Goal: Information Seeking & Learning: Learn about a topic

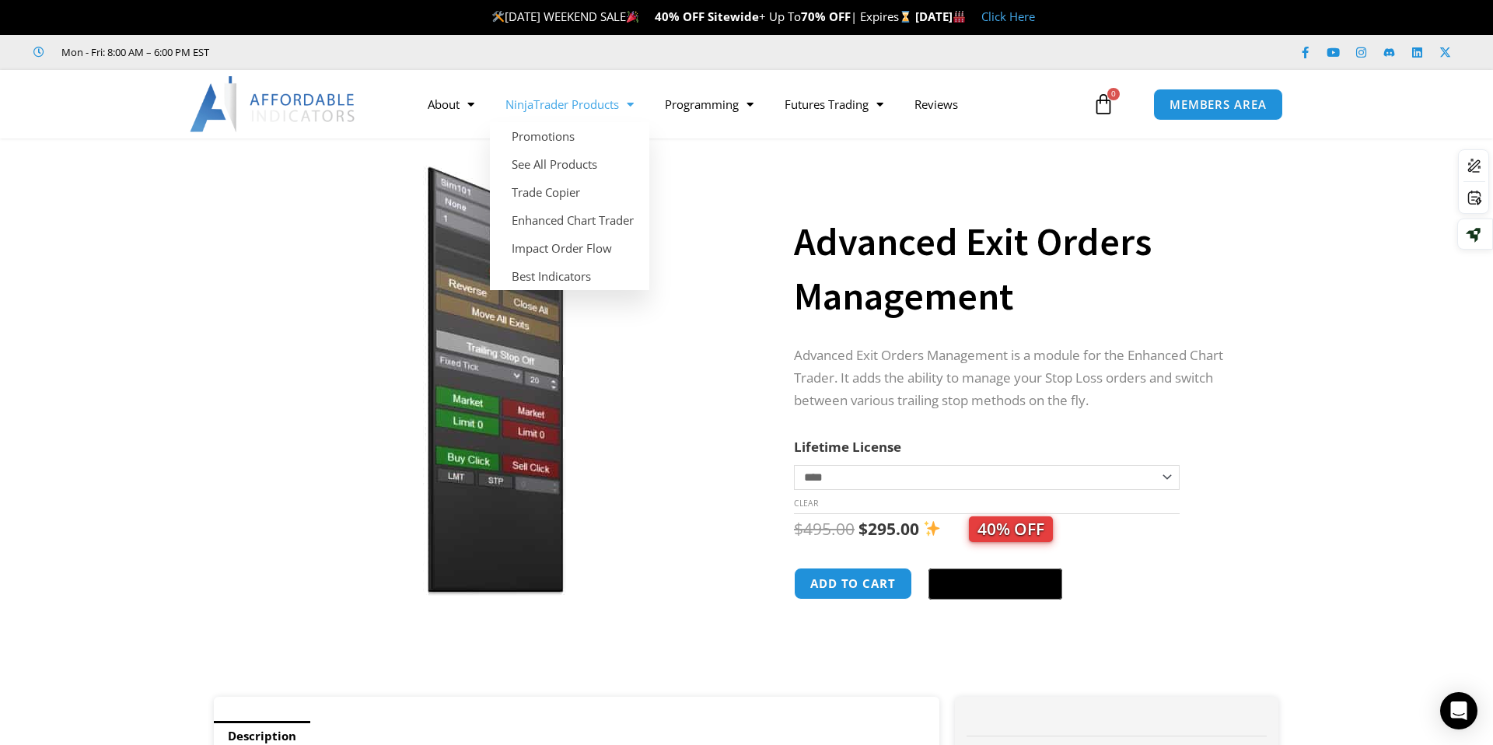
click at [603, 107] on link "NinjaTrader Products" at bounding box center [569, 104] width 159 height 36
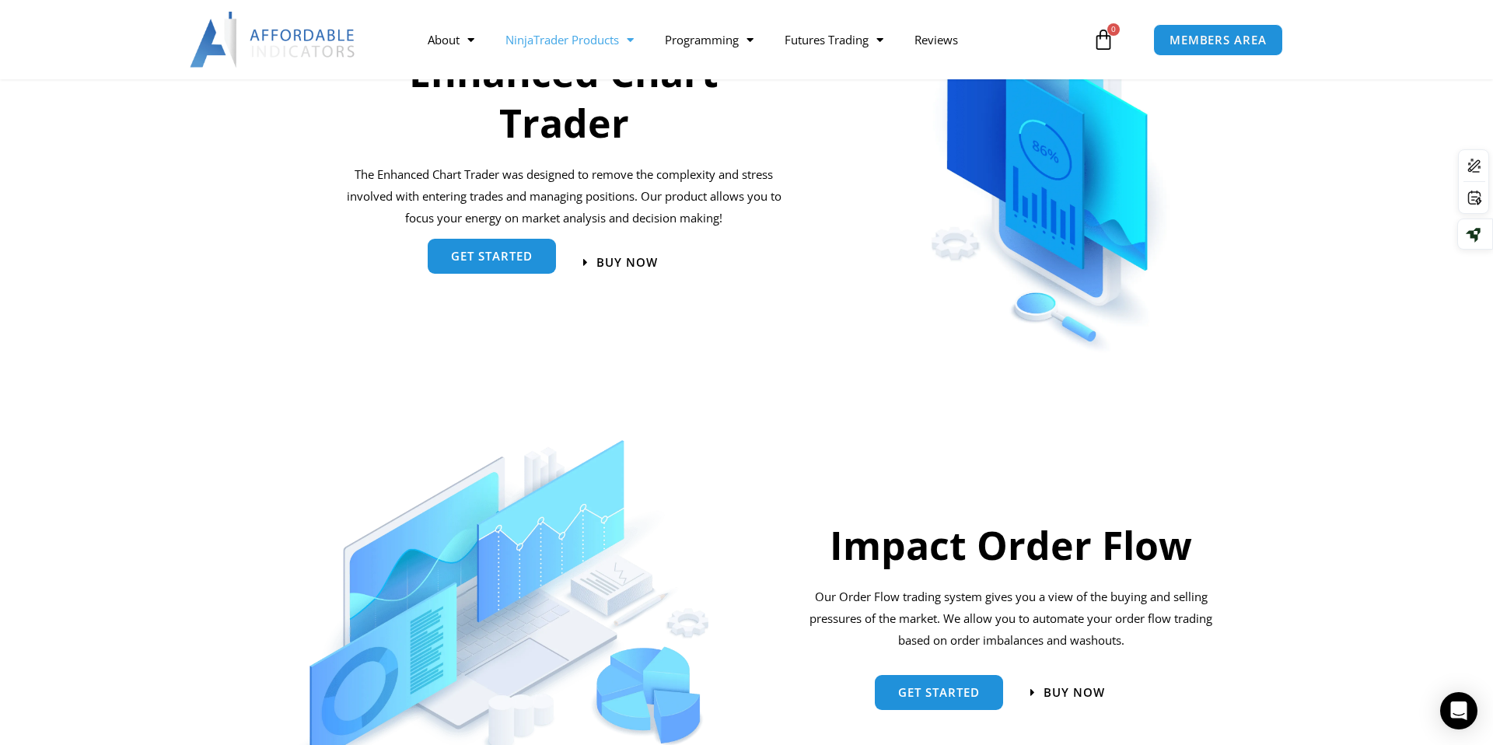
scroll to position [824, 0]
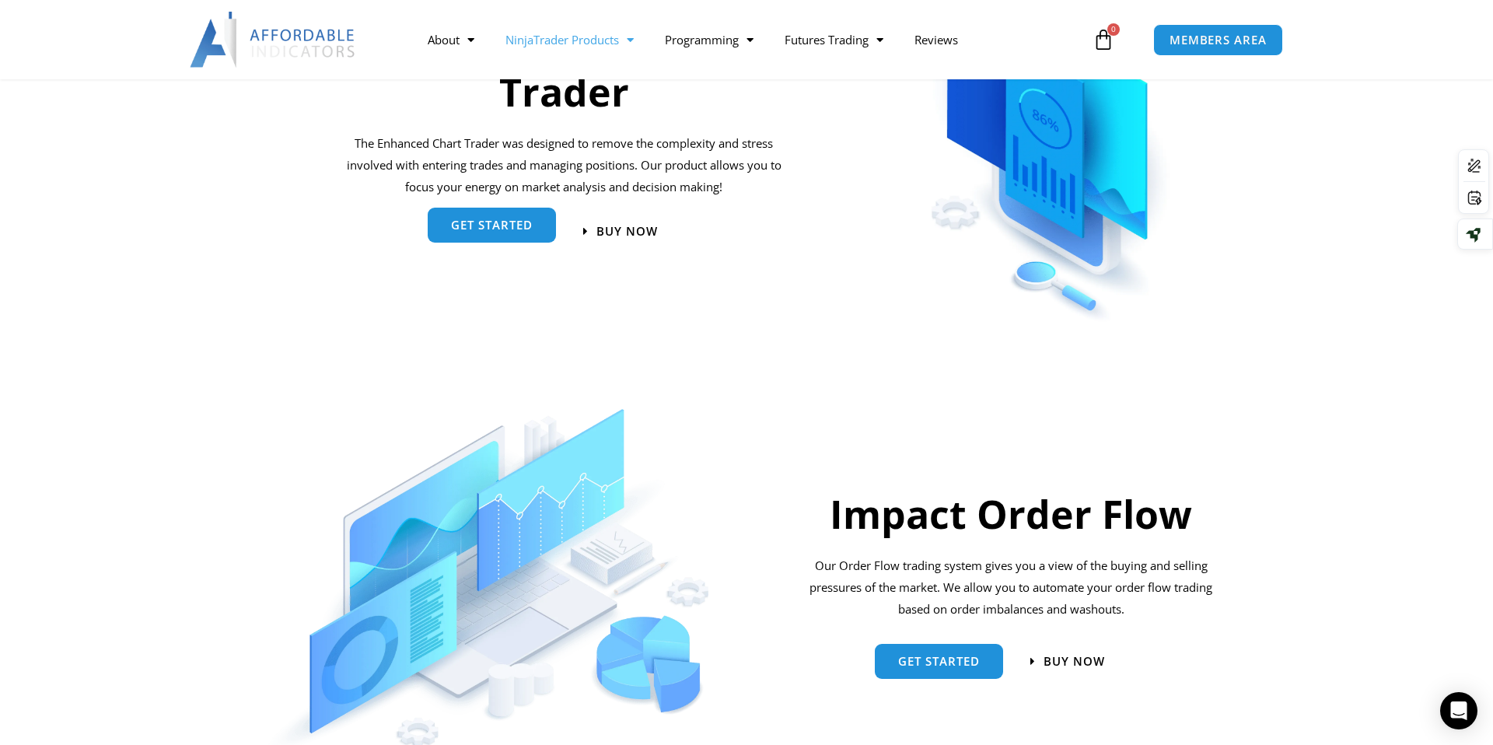
click at [503, 245] on div "get started" at bounding box center [492, 231] width 128 height 35
drag, startPoint x: 560, startPoint y: 225, endPoint x: 546, endPoint y: 230, distance: 15.0
click at [552, 228] on div "get started" at bounding box center [455, 231] width 220 height 51
click at [546, 230] on link "get started" at bounding box center [492, 225] width 128 height 35
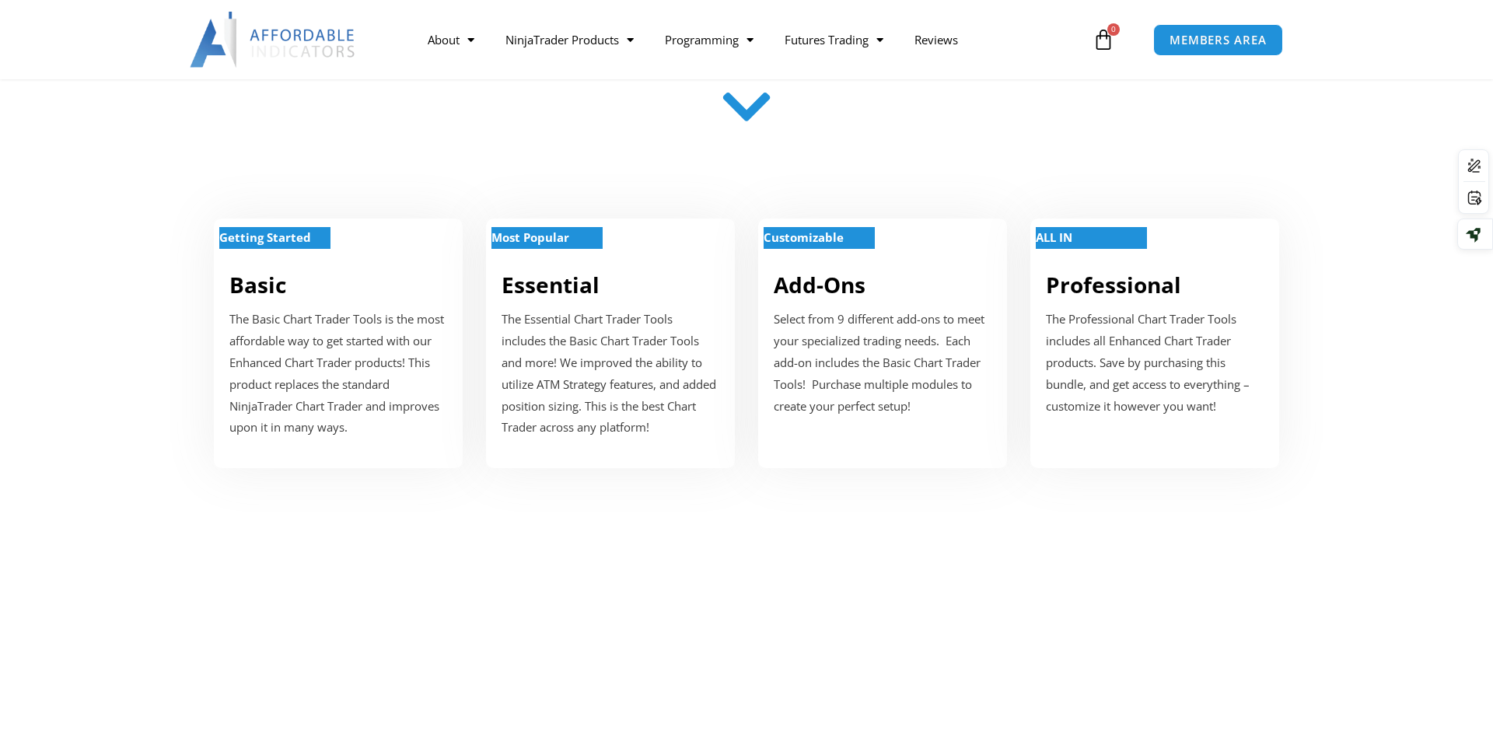
scroll to position [594, 0]
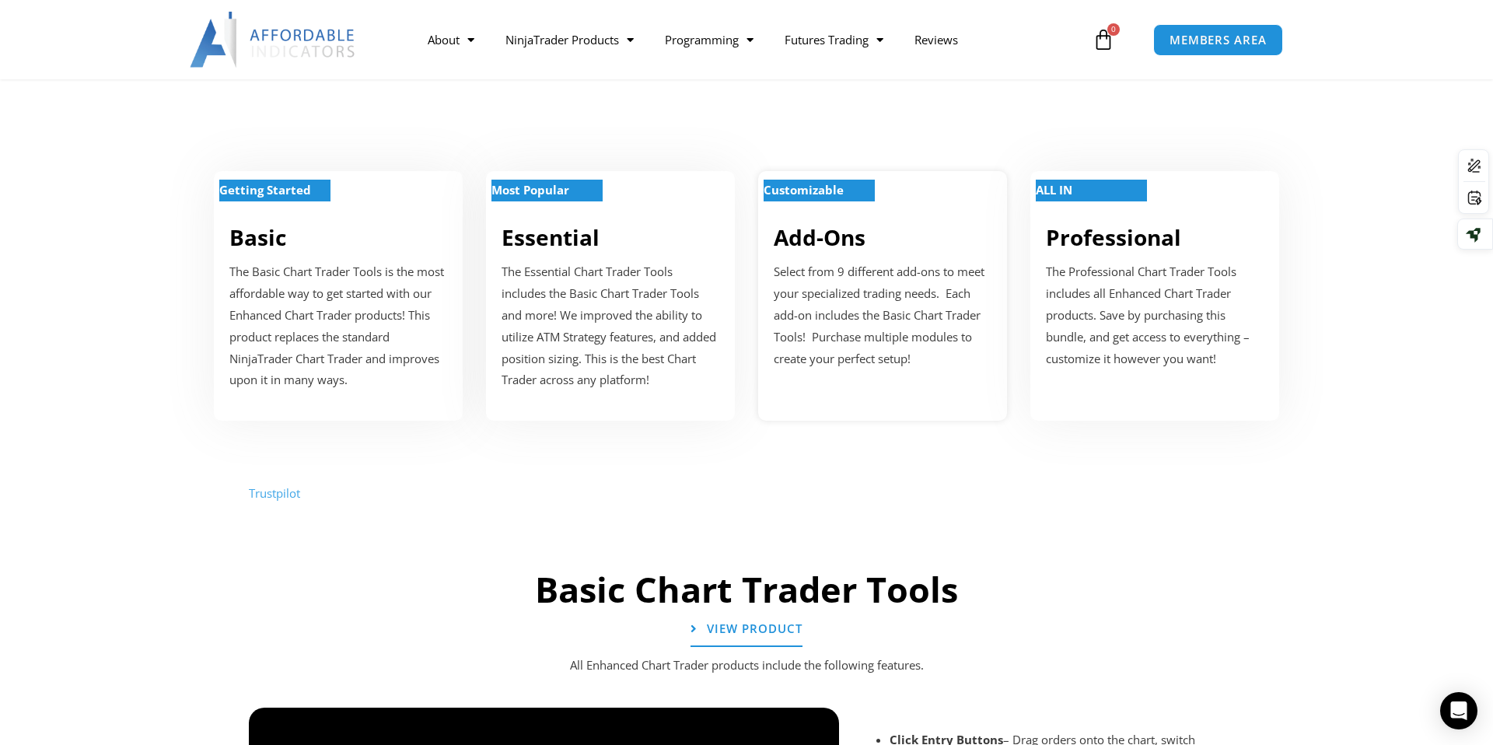
click at [840, 292] on p "Select from 9 different add-ons to meet your specialized trading needs. Each ad…" at bounding box center [883, 315] width 218 height 108
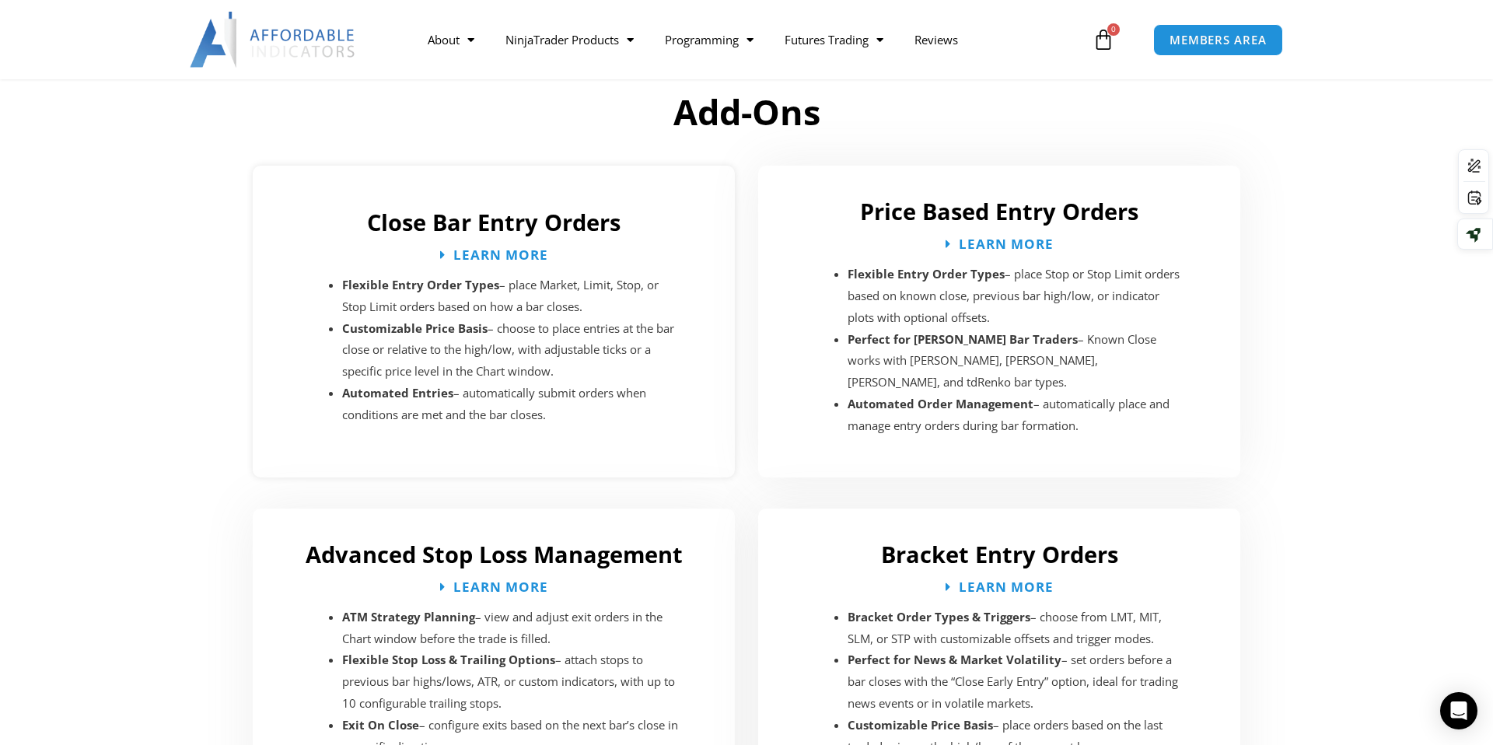
scroll to position [2234, 0]
drag, startPoint x: 320, startPoint y: 250, endPoint x: 473, endPoint y: 432, distance: 237.9
click at [473, 432] on div "Close Bar Entry Orders Learn More Flexible Entry Order Types – place Market, Li…" at bounding box center [494, 322] width 482 height 312
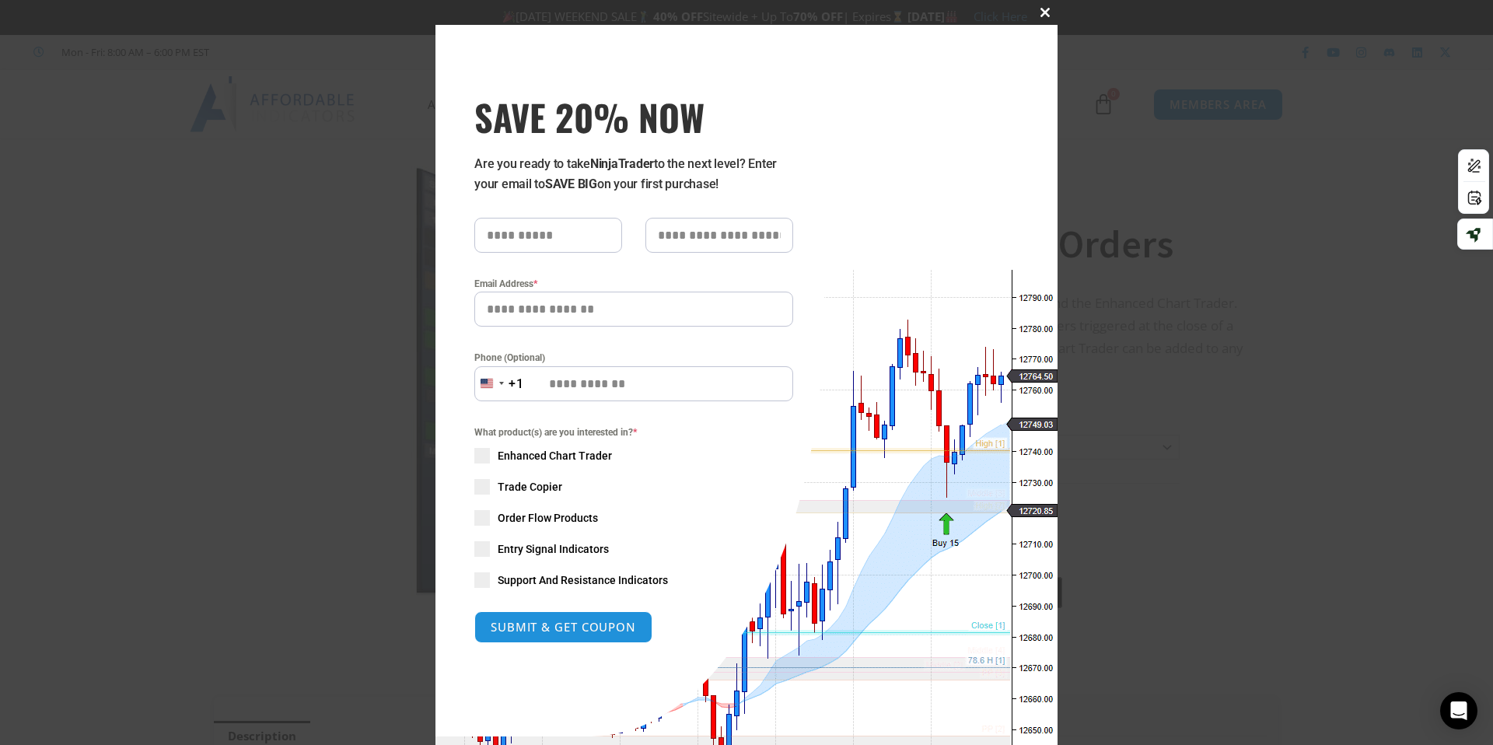
click at [1046, 16] on span at bounding box center [1045, 12] width 25 height 9
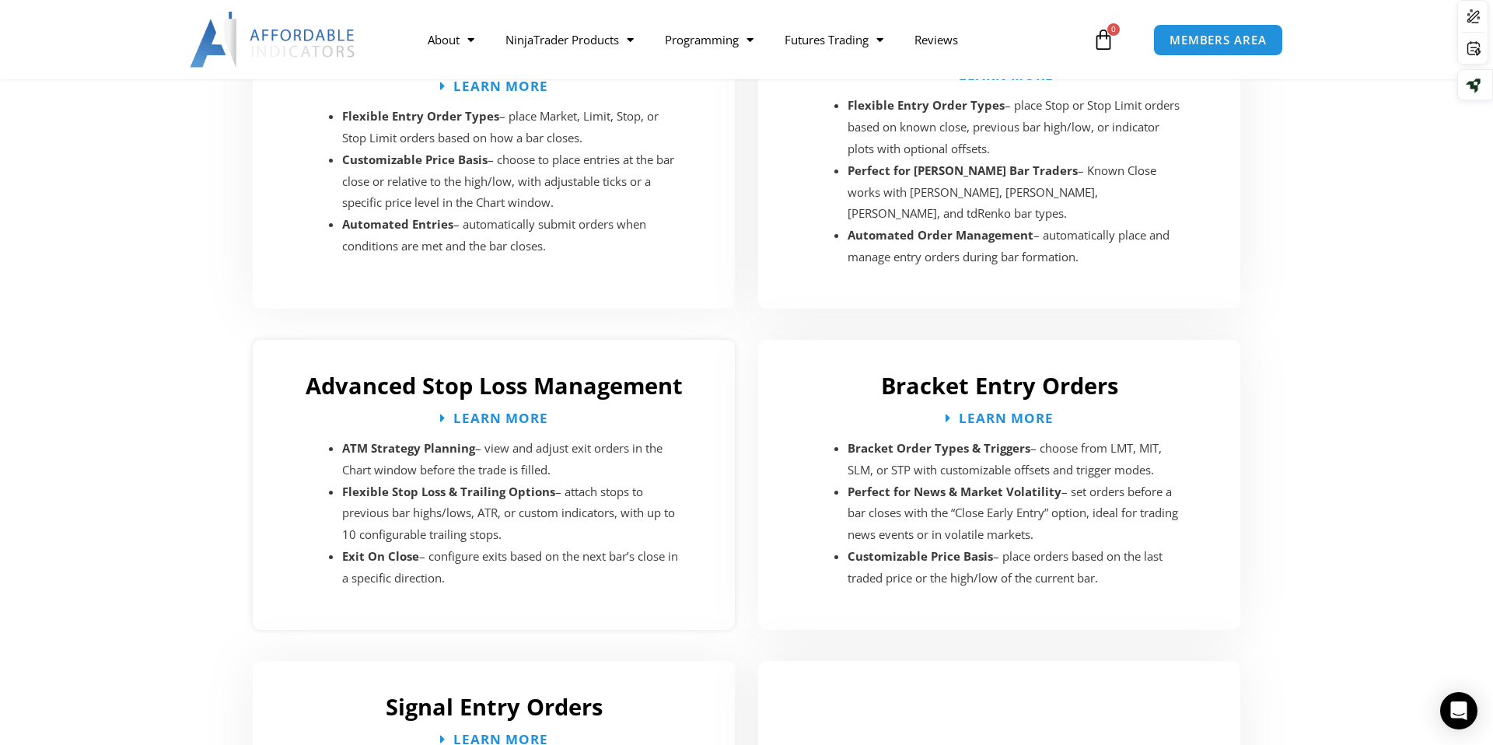
scroll to position [2409, 0]
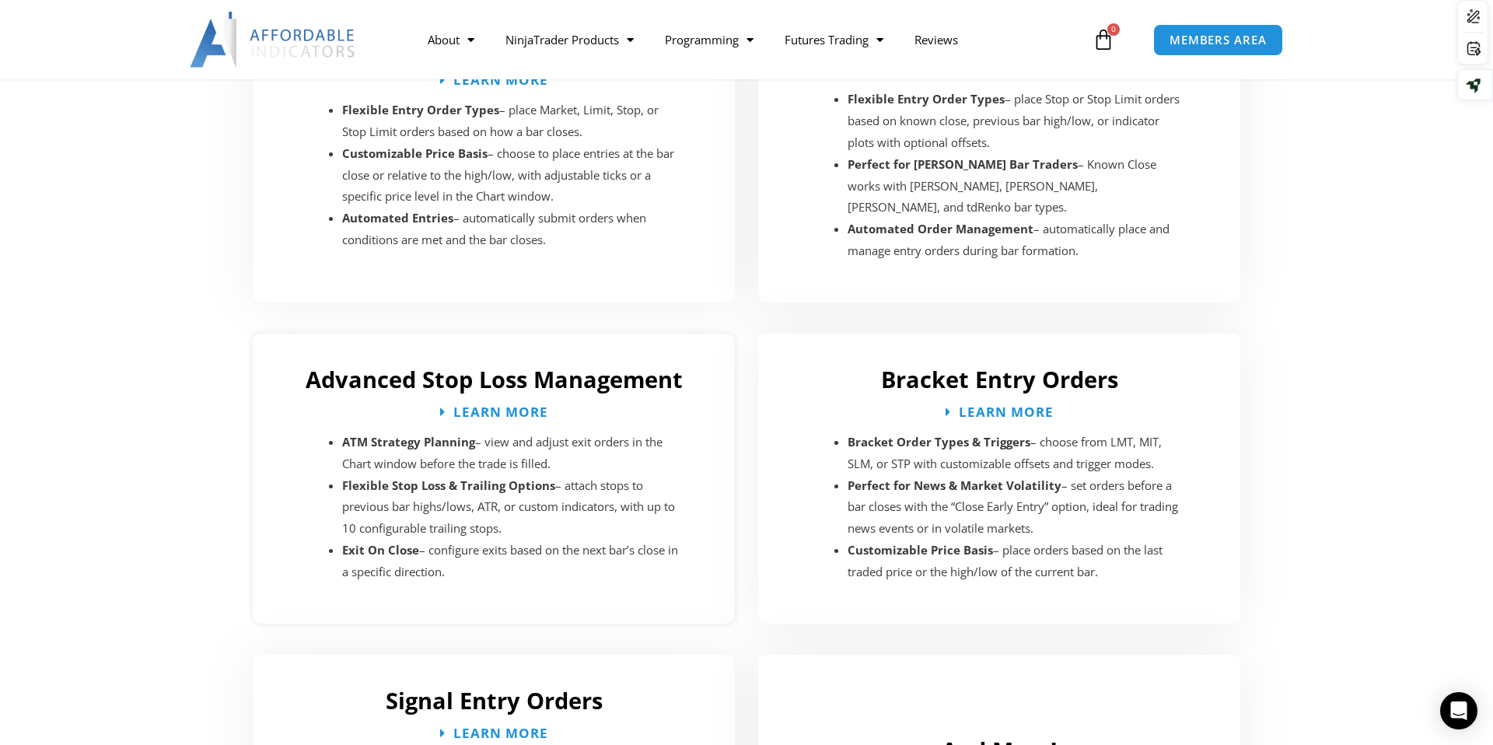
click at [402, 486] on li "Flexible Stop Loss & Trailing Options – attach stops to previous bar highs/lows…" at bounding box center [511, 507] width 338 height 65
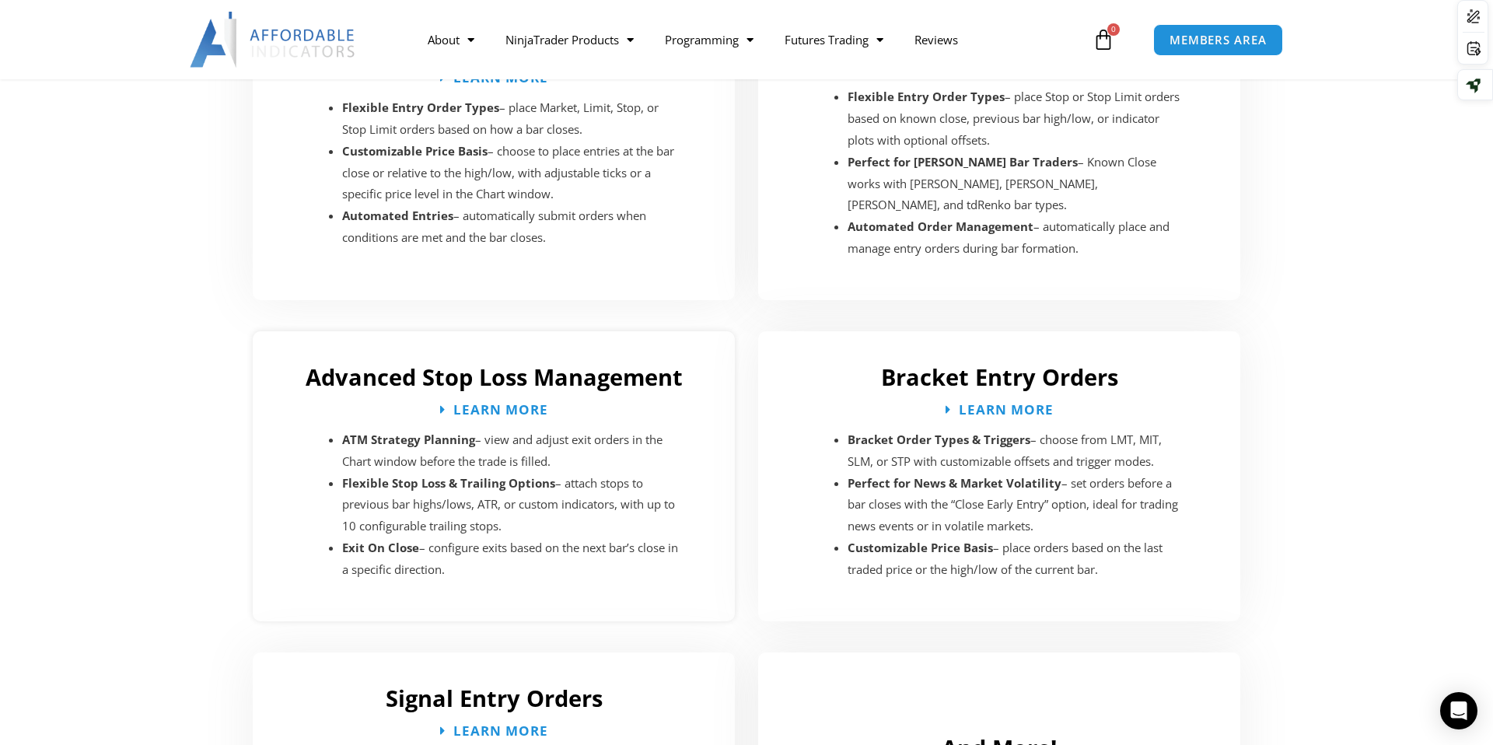
scroll to position [2412, 0]
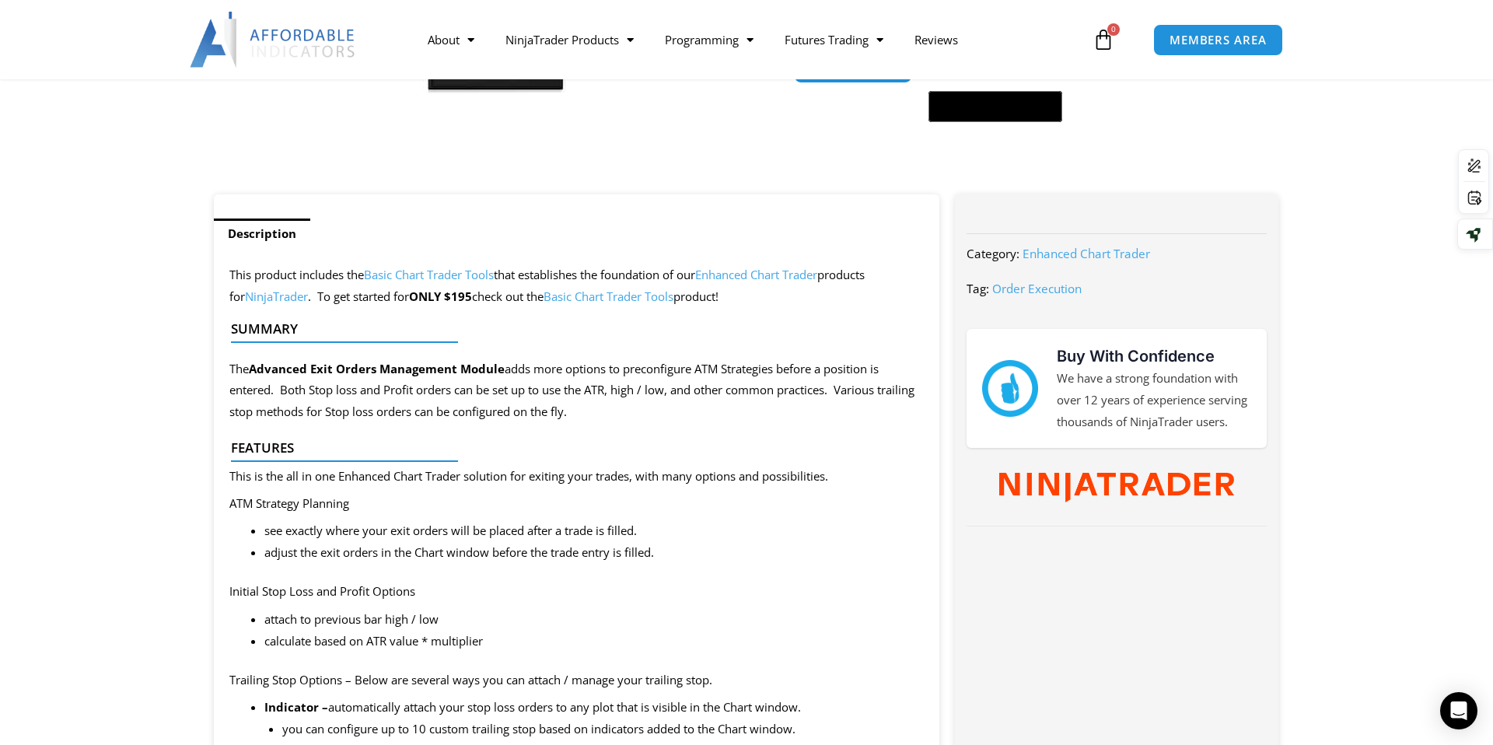
scroll to position [506, 0]
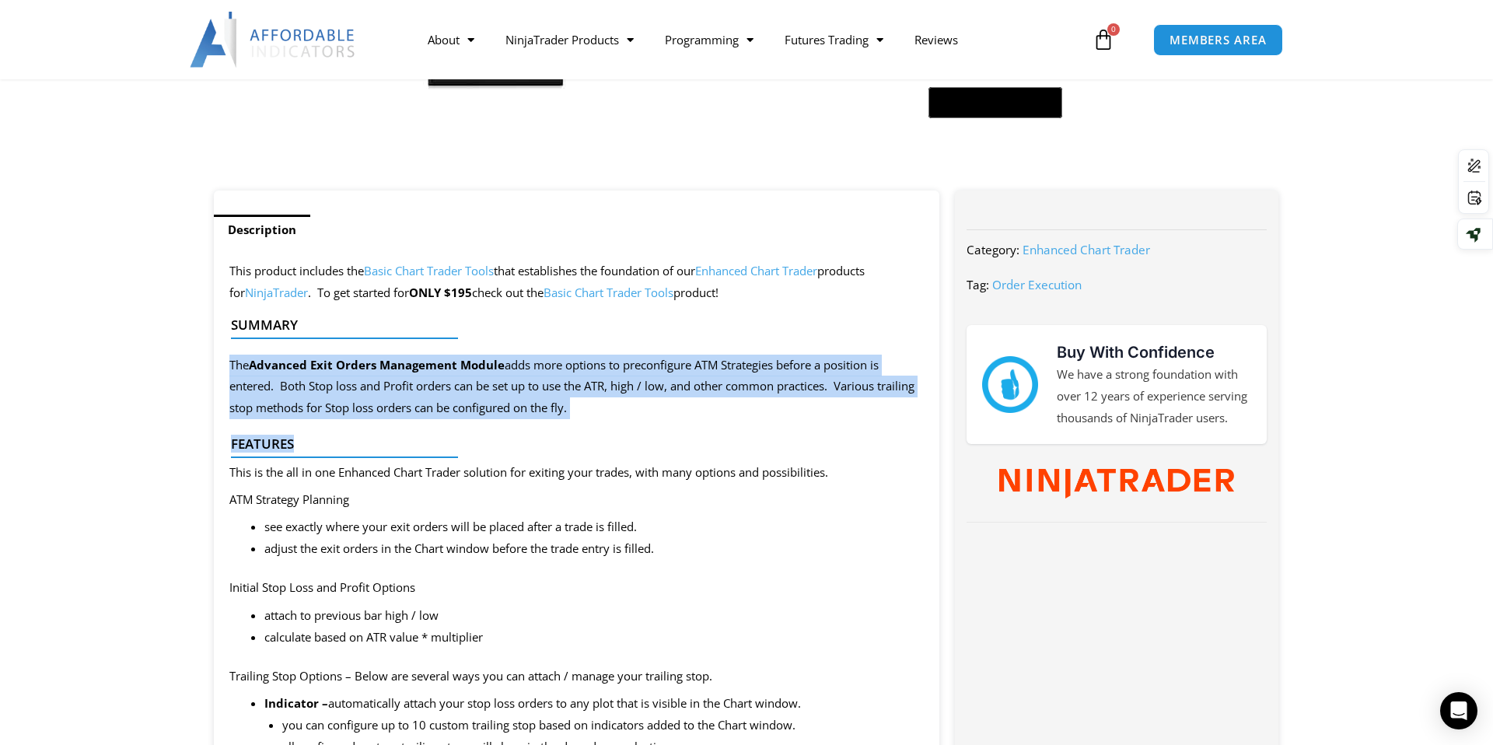
drag, startPoint x: 222, startPoint y: 349, endPoint x: 368, endPoint y: 468, distance: 187.9
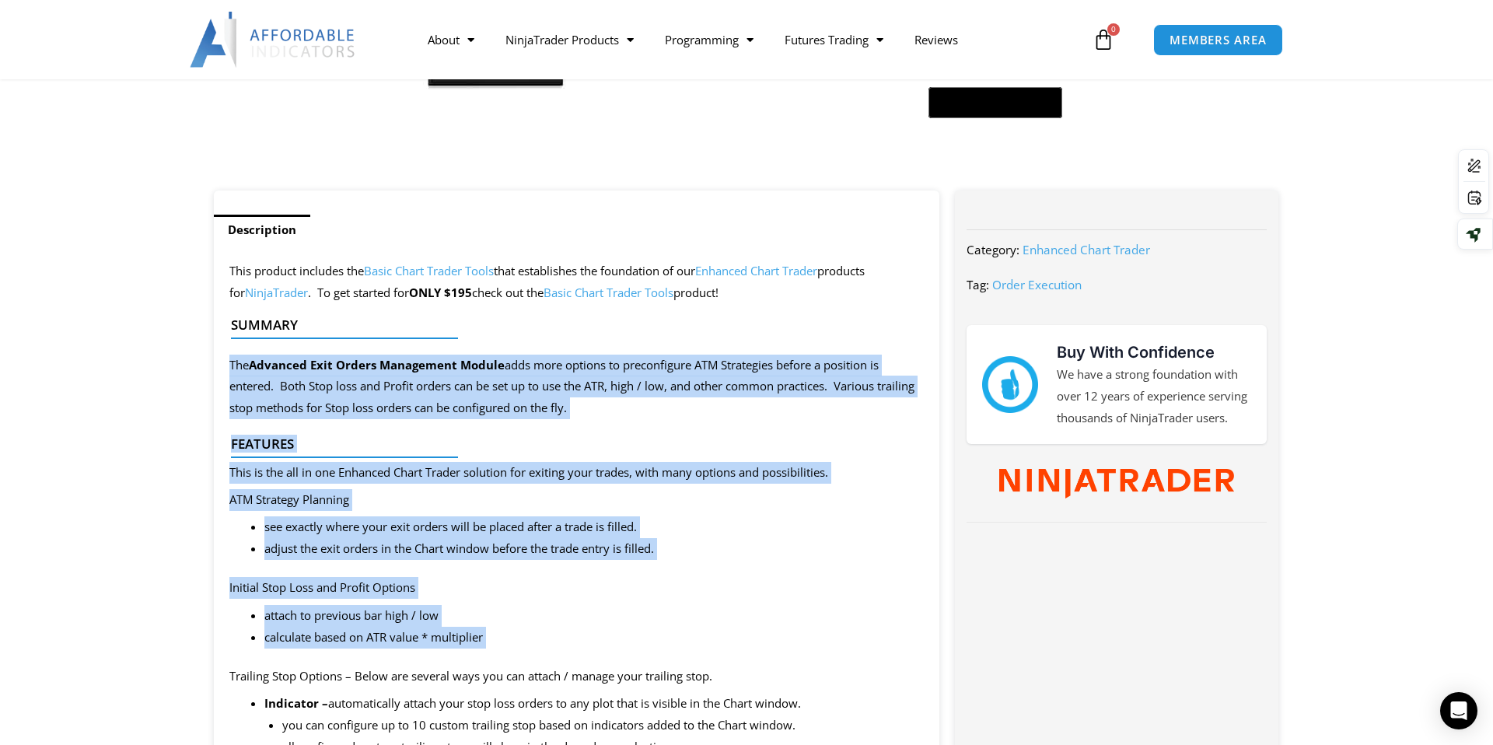
drag, startPoint x: 226, startPoint y: 357, endPoint x: 307, endPoint y: 660, distance: 313.9
